Goal: Task Accomplishment & Management: Complete application form

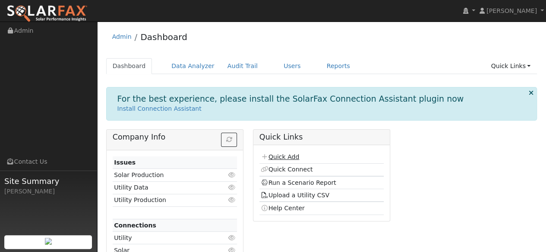
click at [284, 159] on link "Quick Add" at bounding box center [279, 157] width 38 height 7
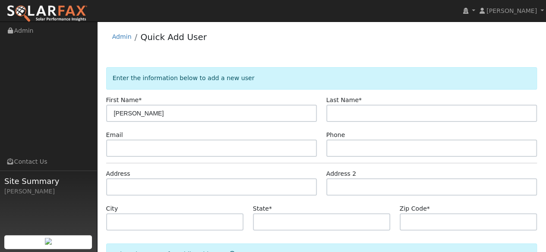
type input "Steve"
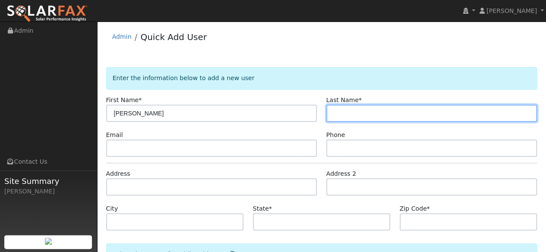
click at [354, 114] on input "text" at bounding box center [431, 113] width 211 height 17
type input "Mason"
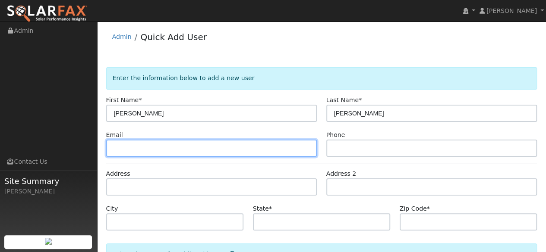
click at [168, 149] on input "text" at bounding box center [211, 148] width 211 height 17
paste input "steve@seajay.org"
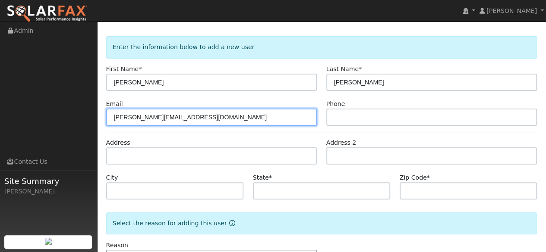
scroll to position [43, 0]
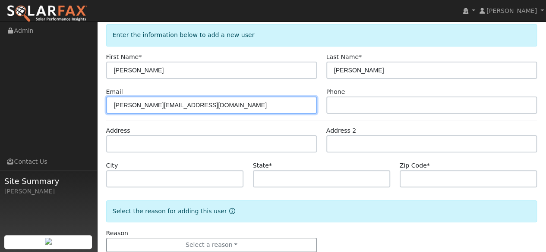
click at [112, 107] on input "steve@seajay.org" at bounding box center [211, 105] width 211 height 17
type input "steve@seajay.org"
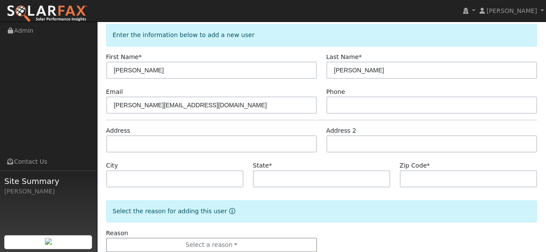
click at [128, 128] on div "Address" at bounding box center [211, 139] width 220 height 26
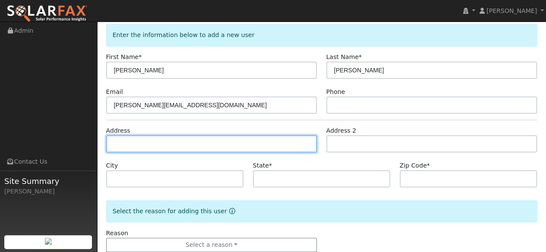
click at [128, 136] on input "text" at bounding box center [211, 143] width 211 height 17
paste input "10 Ash Ave Kentfield"
type input "10 Ash Avenue"
type input "Kentfield"
type input "CA"
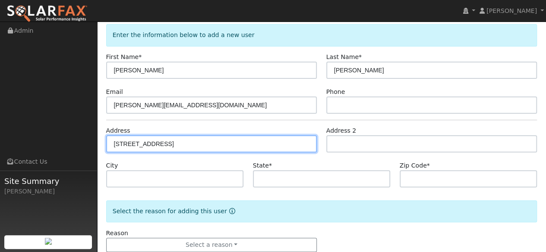
type input "94904"
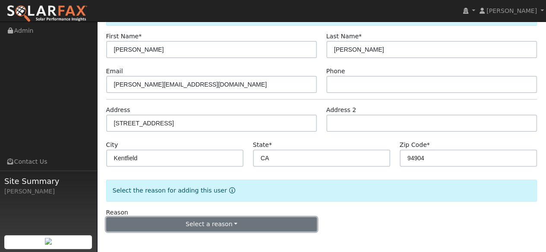
click at [249, 222] on button "Select a reason" at bounding box center [211, 224] width 211 height 15
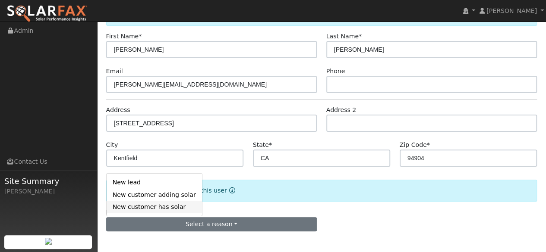
click at [145, 209] on link "New customer has solar" at bounding box center [154, 207] width 95 height 12
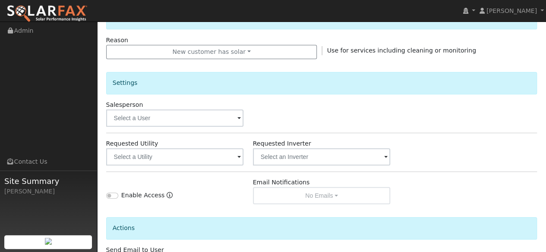
scroll to position [279, 0]
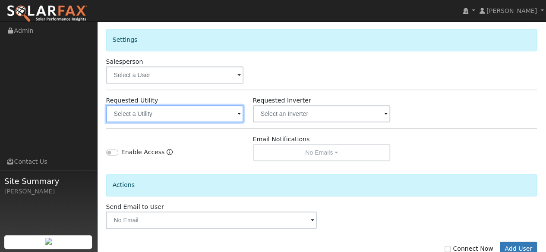
click at [229, 118] on input "text" at bounding box center [175, 113] width 138 height 17
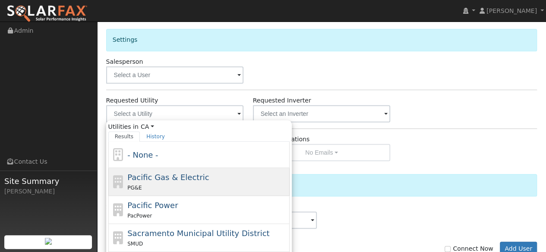
click at [174, 178] on span "Pacific Gas & Electric" at bounding box center [168, 177] width 82 height 9
type input "Pacific Gas & Electric"
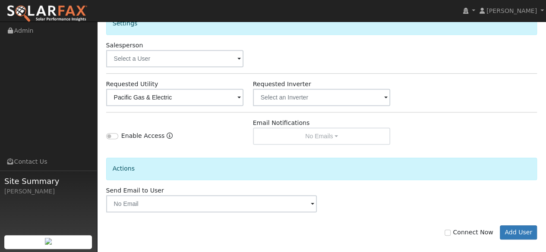
scroll to position [303, 0]
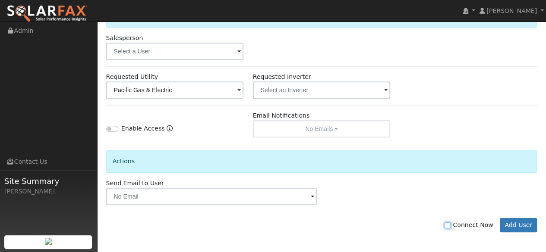
click at [450, 223] on input "Connect Now" at bounding box center [447, 226] width 6 height 6
checkbox input "true"
click at [515, 223] on button "Add User" at bounding box center [518, 225] width 38 height 15
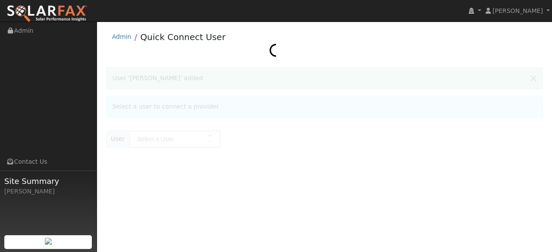
type input "[PERSON_NAME]"
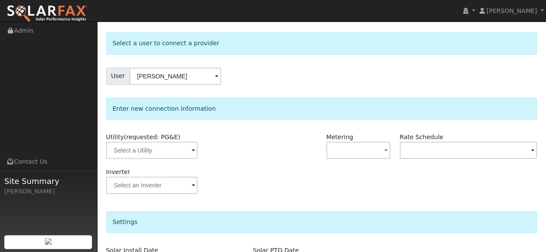
scroll to position [43, 0]
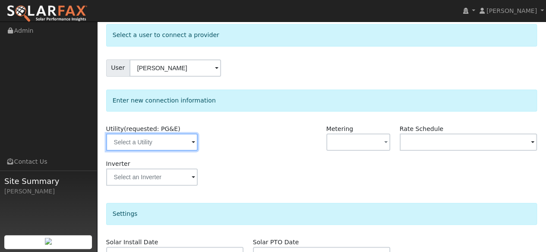
click at [190, 143] on input "text" at bounding box center [151, 142] width 91 height 17
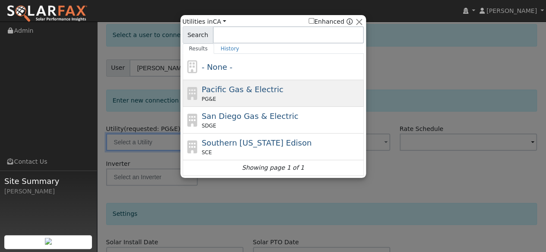
click at [229, 86] on span "Pacific Gas & Electric" at bounding box center [242, 89] width 82 height 9
type input "PG&E"
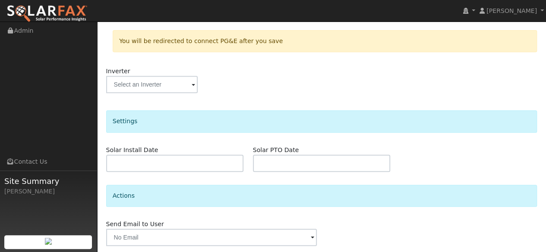
scroll to position [201, 0]
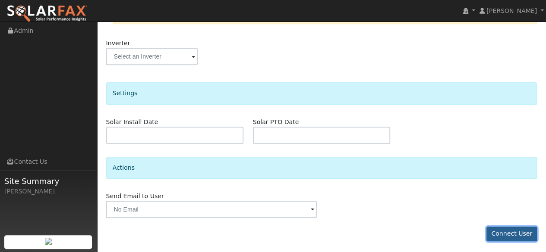
click at [506, 232] on button "Connect User" at bounding box center [511, 234] width 51 height 15
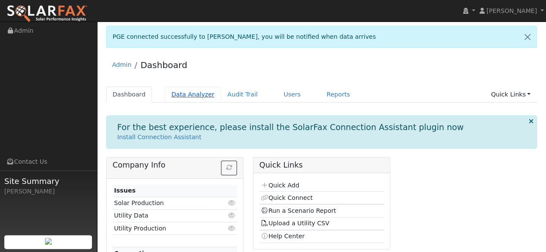
click at [184, 90] on link "Data Analyzer" at bounding box center [193, 95] width 56 height 16
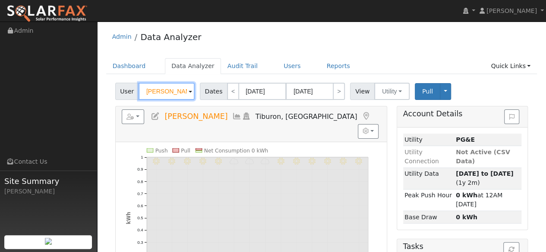
drag, startPoint x: 153, startPoint y: 84, endPoint x: 91, endPoint y: 67, distance: 64.0
click at [91, 67] on div "[PERSON_NAME] [PERSON_NAME] Profile My Company Help Center Terms Of Service See…" at bounding box center [273, 206] width 546 height 369
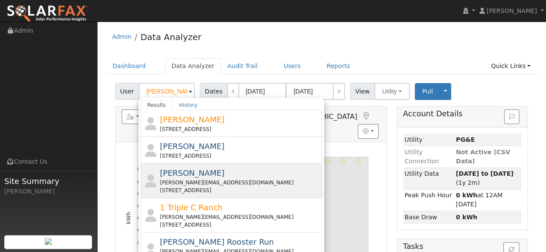
click at [183, 182] on div "[PERSON_NAME][EMAIL_ADDRESS][DOMAIN_NAME]" at bounding box center [240, 183] width 160 height 8
type input "[PERSON_NAME]"
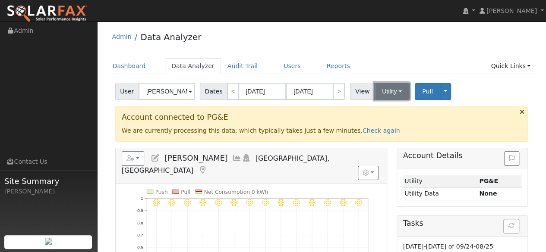
click at [394, 94] on button "Utility" at bounding box center [391, 91] width 35 height 17
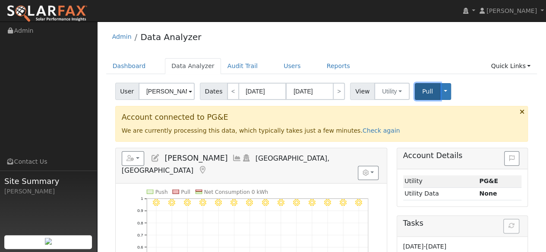
click at [422, 92] on span "Pull" at bounding box center [427, 91] width 11 height 7
